Goal: Information Seeking & Learning: Learn about a topic

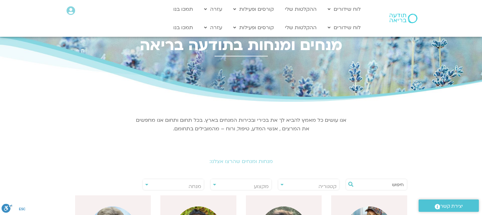
select select "****"
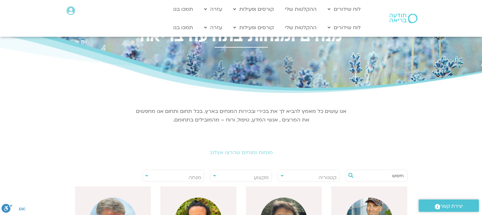
scroll to position [1, 0]
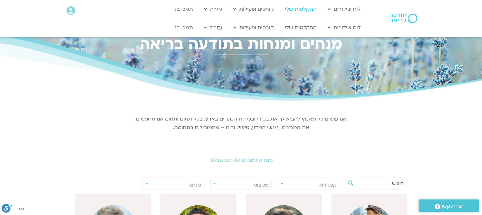
click at [309, 10] on link "ההקלטות שלי" at bounding box center [301, 9] width 38 height 12
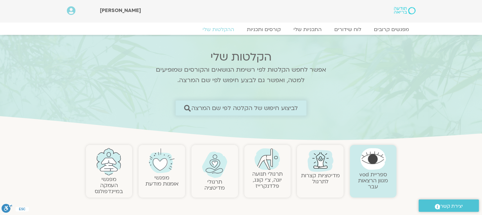
click at [242, 109] on span "לביצוע חיפוש של הקלטה לפי שם המרצה" at bounding box center [244, 108] width 107 height 7
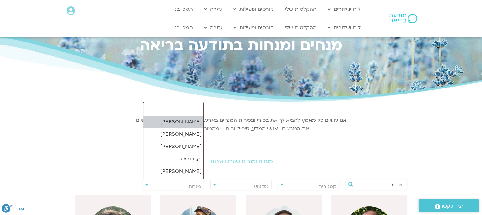
click at [172, 187] on span "מנחה" at bounding box center [173, 186] width 61 height 15
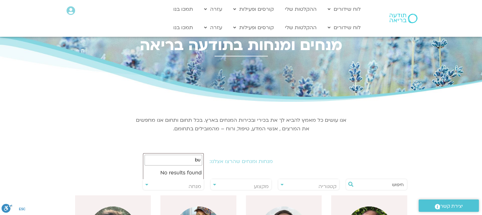
type input "b"
type input "[PERSON_NAME] אל"
select select "****"
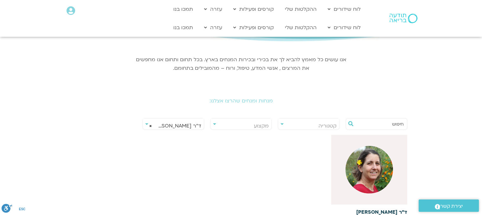
scroll to position [61, 0]
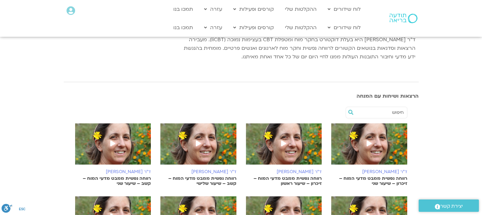
scroll to position [83, 0]
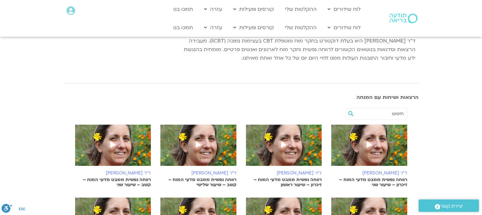
click at [378, 154] on img at bounding box center [369, 149] width 76 height 48
